Goal: Task Accomplishment & Management: Use online tool/utility

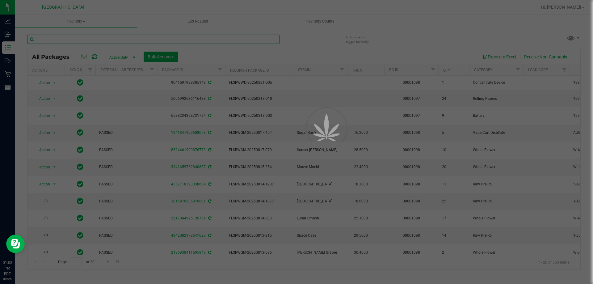
click at [93, 40] on input "text" at bounding box center [153, 39] width 252 height 9
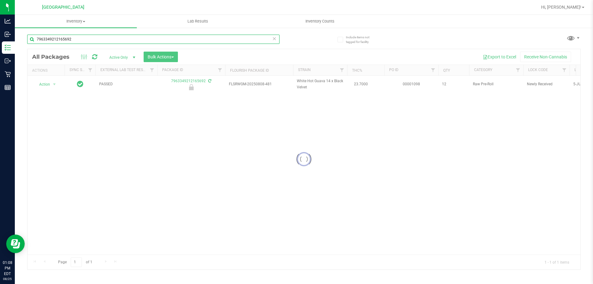
type input "7963349212165692"
click at [51, 83] on div at bounding box center [303, 159] width 553 height 220
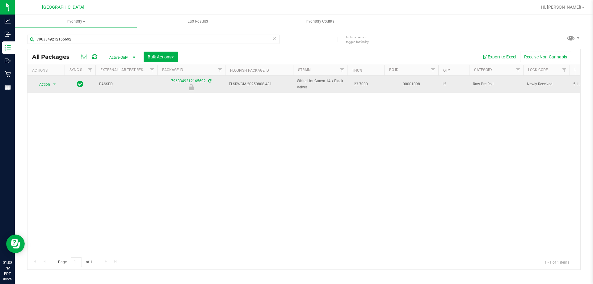
click at [45, 81] on span "Action" at bounding box center [42, 84] width 17 height 9
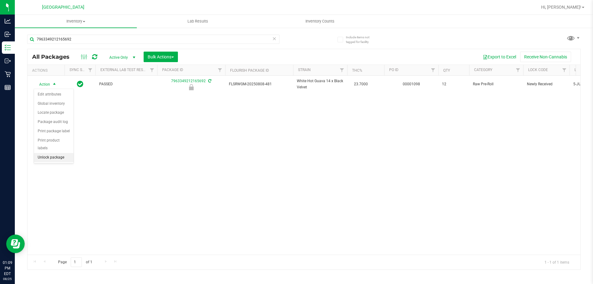
click at [64, 153] on li "Unlock package" at bounding box center [54, 157] width 40 height 9
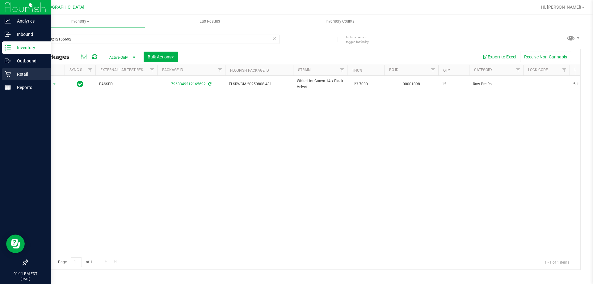
click at [9, 73] on icon at bounding box center [8, 74] width 6 height 6
